Goal: Find contact information: Find contact information

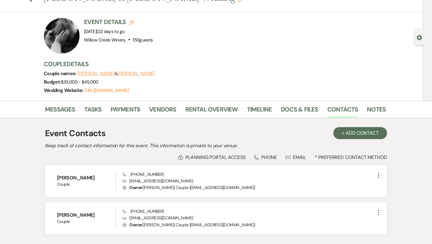
scroll to position [68, 0]
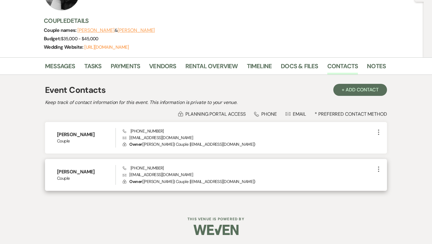
click at [155, 172] on p "Envelope [EMAIL_ADDRESS][DOMAIN_NAME]" at bounding box center [249, 174] width 252 height 7
copy p "[EMAIL_ADDRESS][DOMAIN_NAME]"
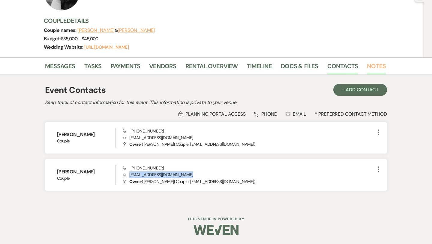
click at [377, 67] on link "Notes" at bounding box center [376, 67] width 19 height 13
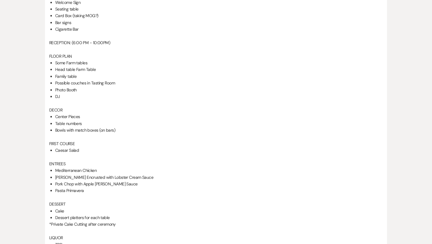
scroll to position [535, 0]
